Goal: Find specific page/section: Find specific page/section

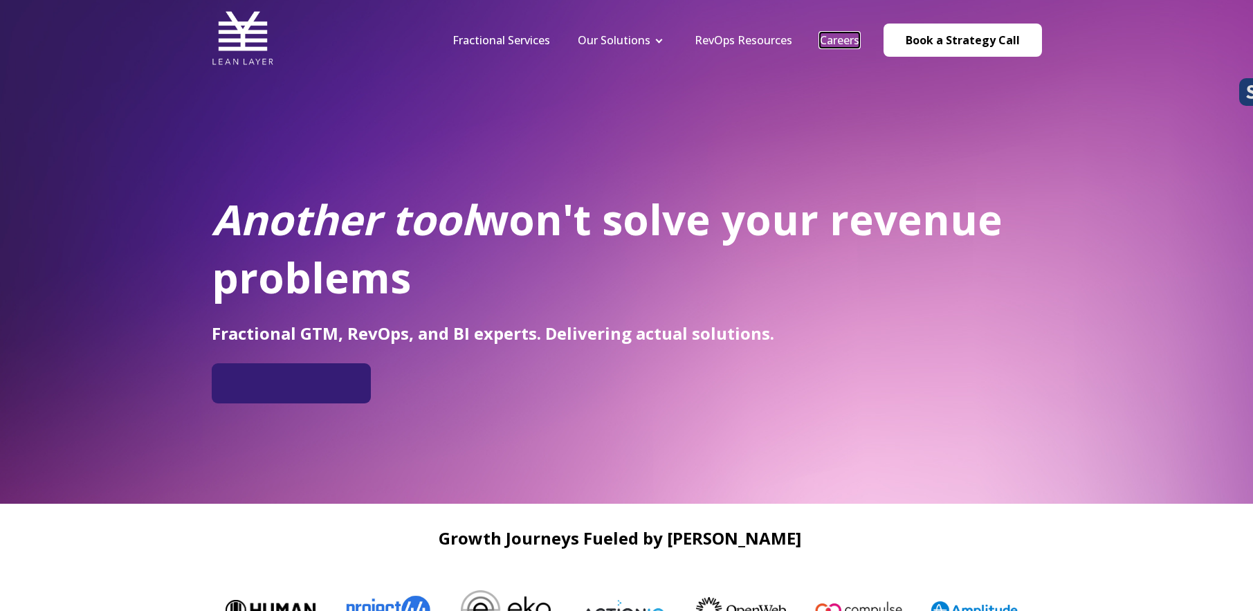
click at [838, 37] on link "Careers" at bounding box center [839, 40] width 39 height 15
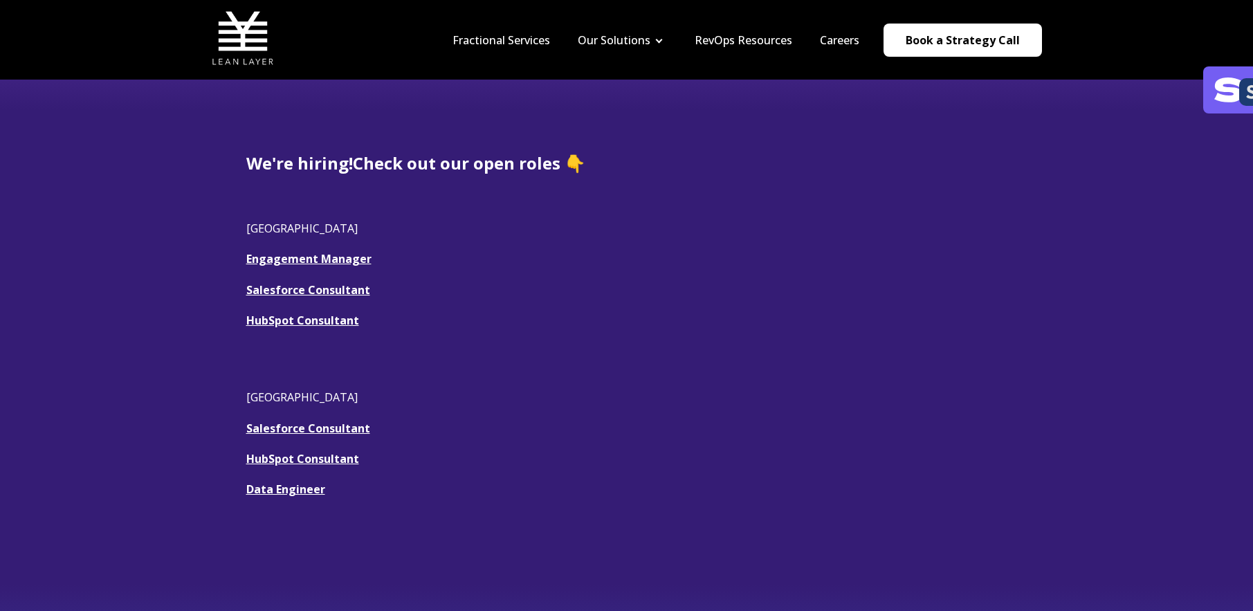
scroll to position [285, 0]
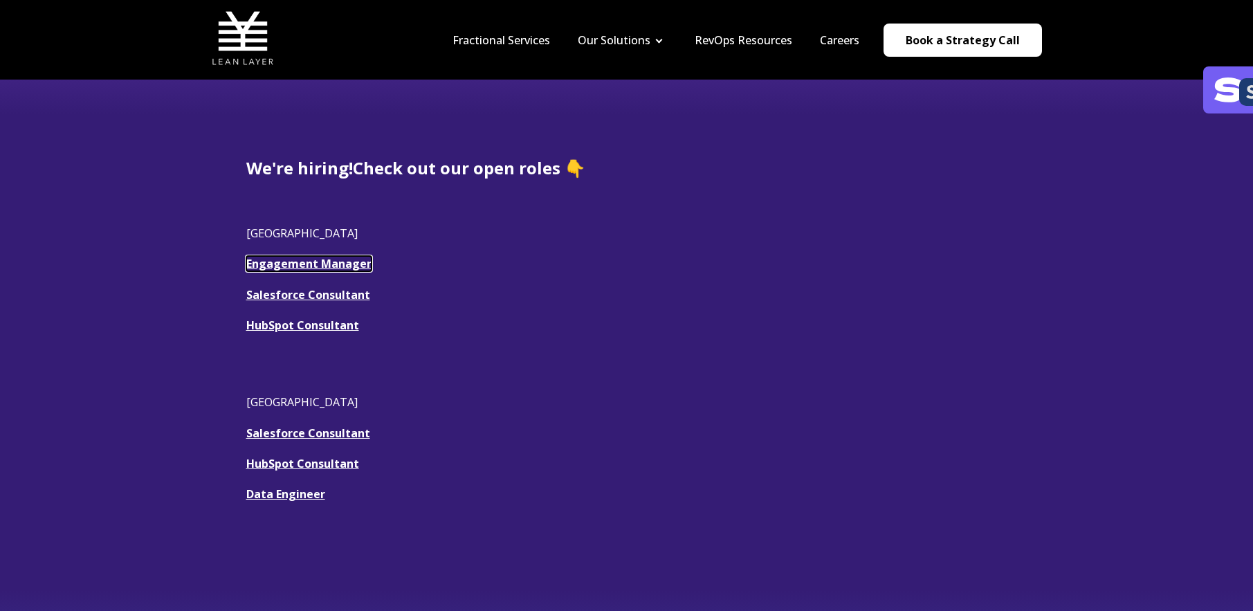
click at [260, 264] on link "Engagement Manager" at bounding box center [308, 263] width 125 height 15
